Goal: Information Seeking & Learning: Learn about a topic

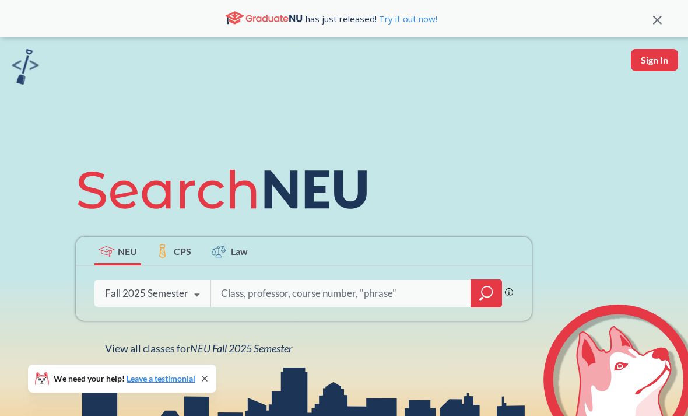
click at [279, 355] on span "NEU Fall 2025 Semester" at bounding box center [241, 348] width 102 height 13
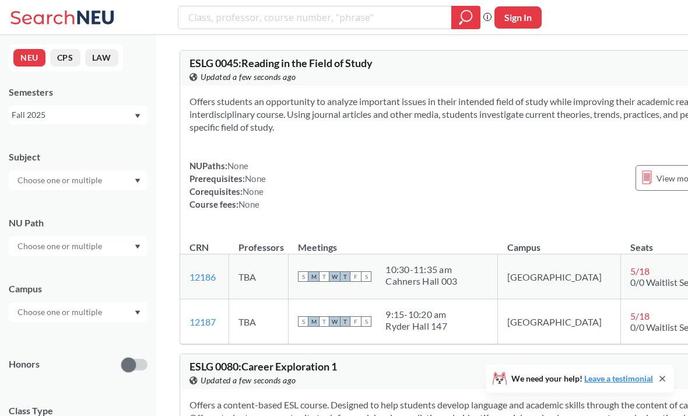
click at [32, 181] on input "text" at bounding box center [61, 180] width 98 height 14
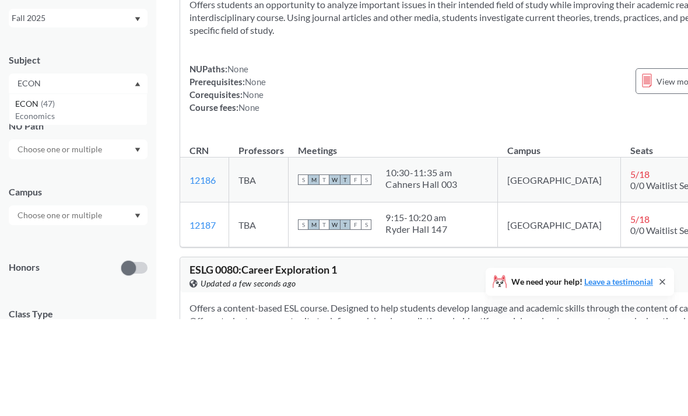
type input "ECON"
click at [31, 194] on span "ECON" at bounding box center [28, 200] width 26 height 13
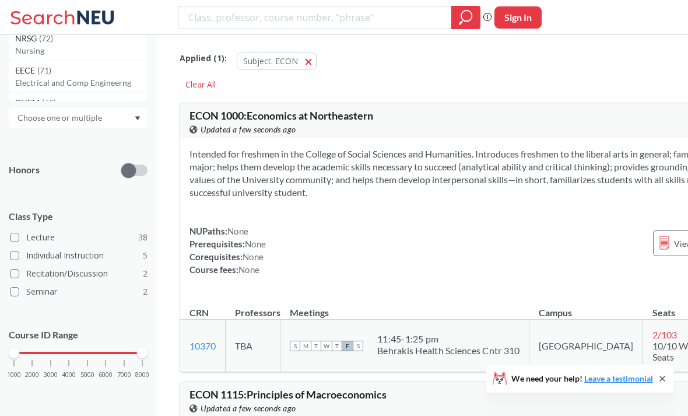
click at [57, 355] on div "1000 2000 3000 4000 5000 6000 7000 8000" at bounding box center [78, 353] width 128 height 8
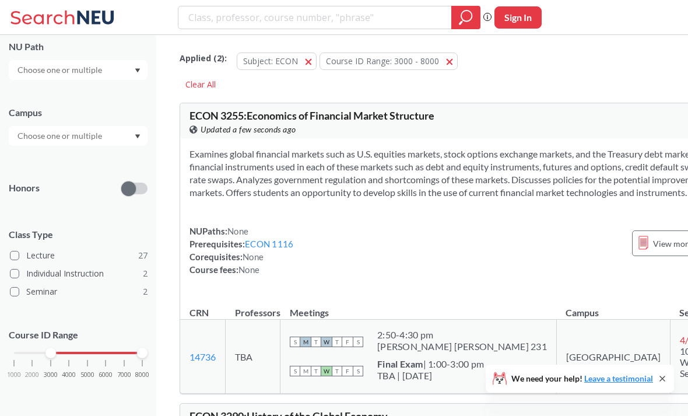
click at [89, 351] on div "1000 2000 3000 4000 5000 6000 7000 8000" at bounding box center [78, 353] width 128 height 8
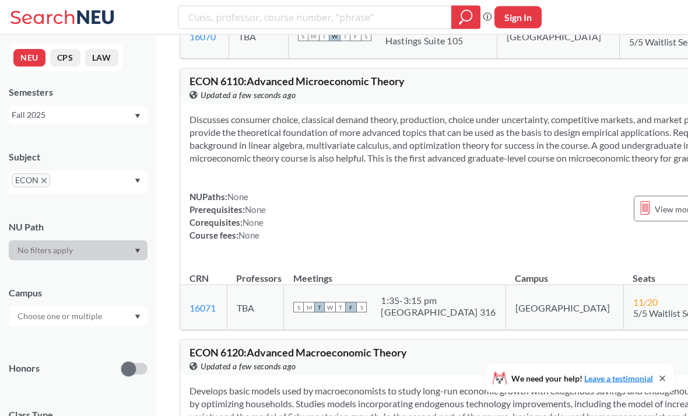
scroll to position [2205, 0]
click at [625, 113] on section "Discusses consumer choice, classical demand theory, production, choice under un…" at bounding box center [478, 138] width 577 height 51
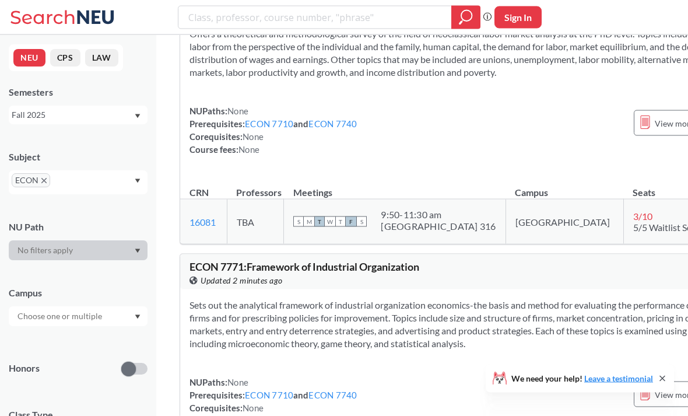
scroll to position [3558, 0]
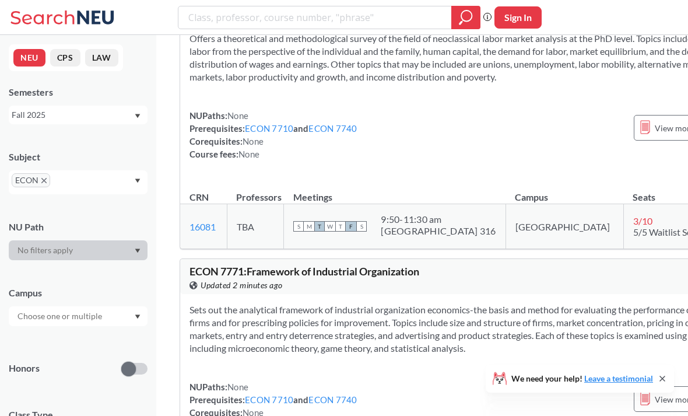
click at [79, 17] on icon at bounding box center [96, 16] width 37 height 13
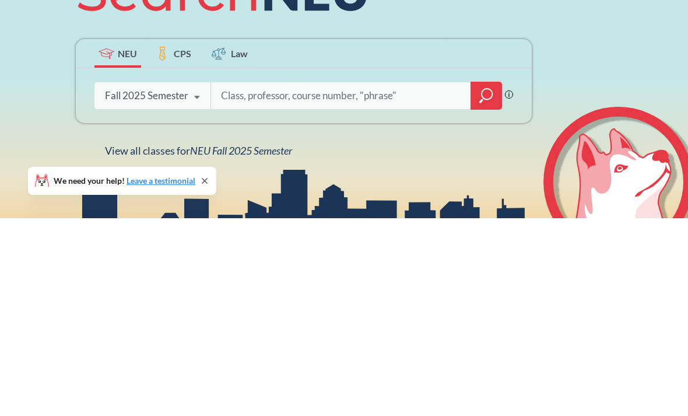
click at [585, 0] on html "has just released! Try it out now! Sign In NEU CPS Law Phrase search guarantees…" at bounding box center [344, 208] width 688 height 416
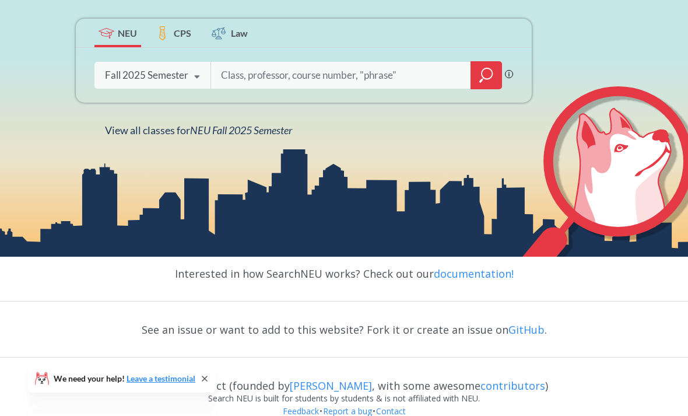
scroll to position [222, 0]
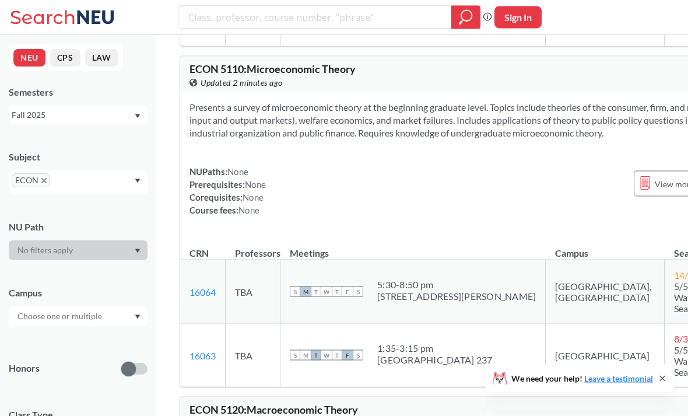
scroll to position [394, 0]
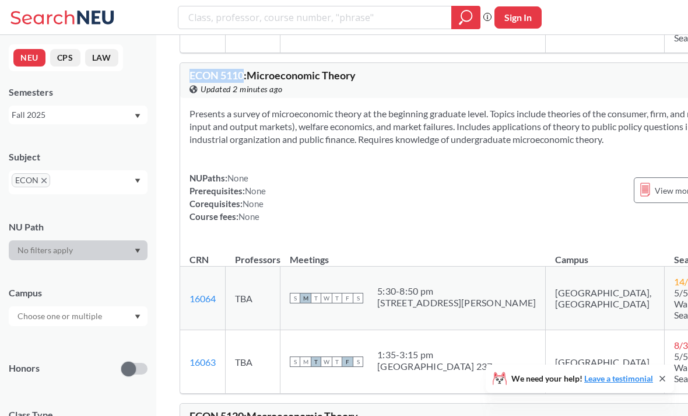
click at [493, 218] on div "Presents a survey of microeconomic theory at the beginning graduate level. Topi…" at bounding box center [478, 169] width 596 height 143
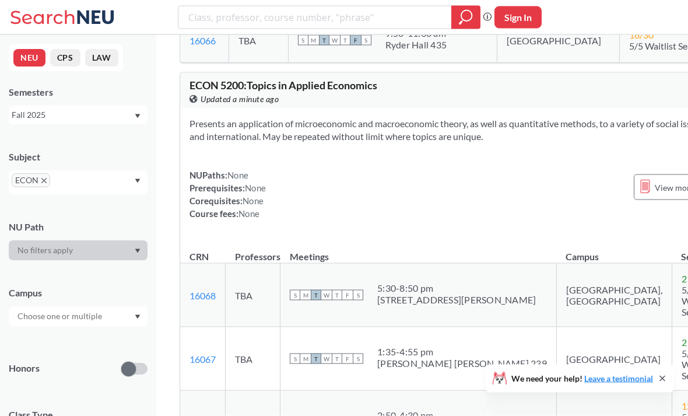
scroll to position [1239, 0]
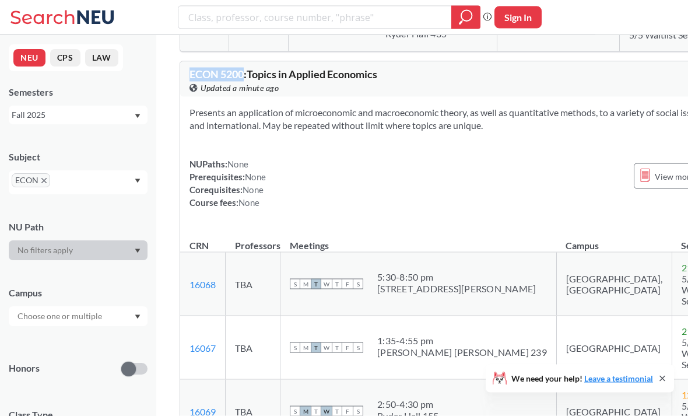
copy span "ECON 5200"
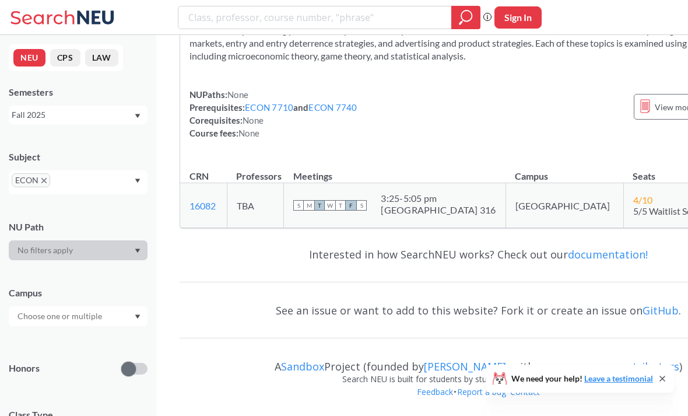
scroll to position [3846, 0]
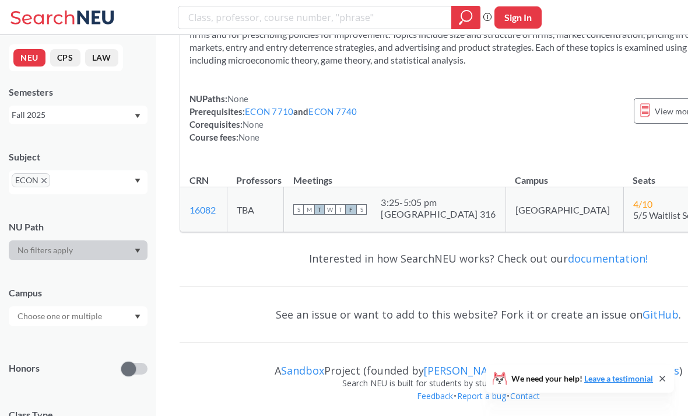
copy span "ECON 7771"
click at [450, 162] on div "Sets out the analytical framework of industrial organization economics-the basi…" at bounding box center [478, 84] width 596 height 156
